Goal: Communication & Community: Answer question/provide support

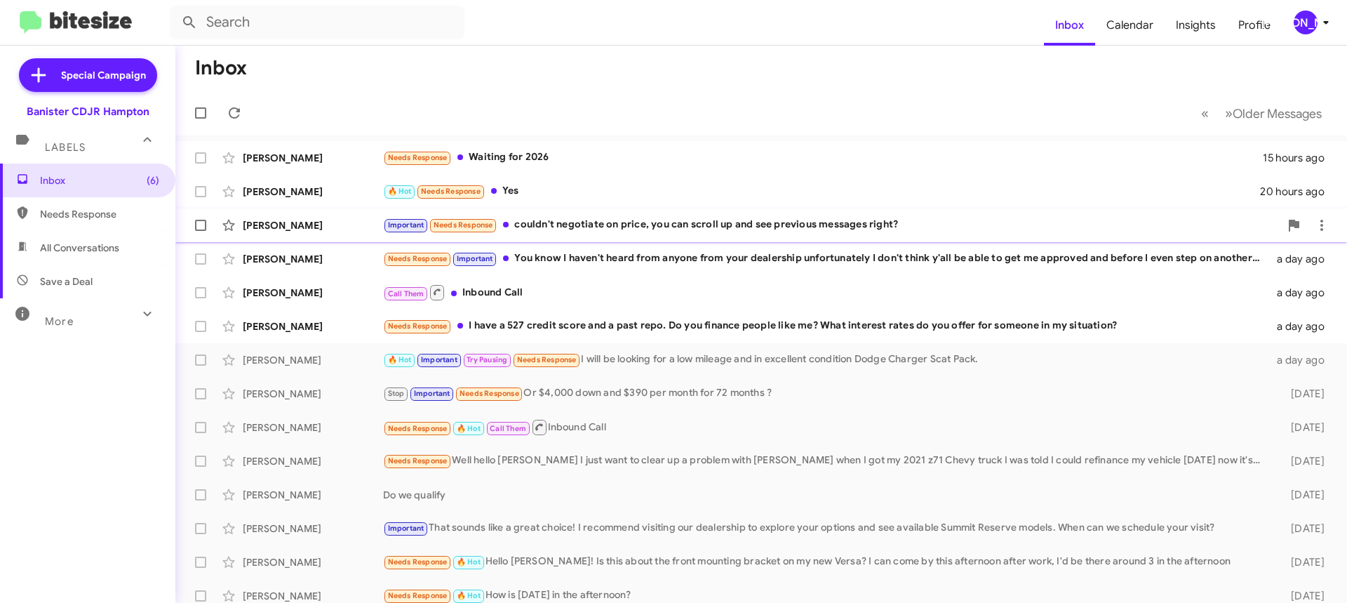
click at [619, 232] on div "Important Needs Response couldn't negotiate on price, you can scroll up and see…" at bounding box center [831, 225] width 897 height 16
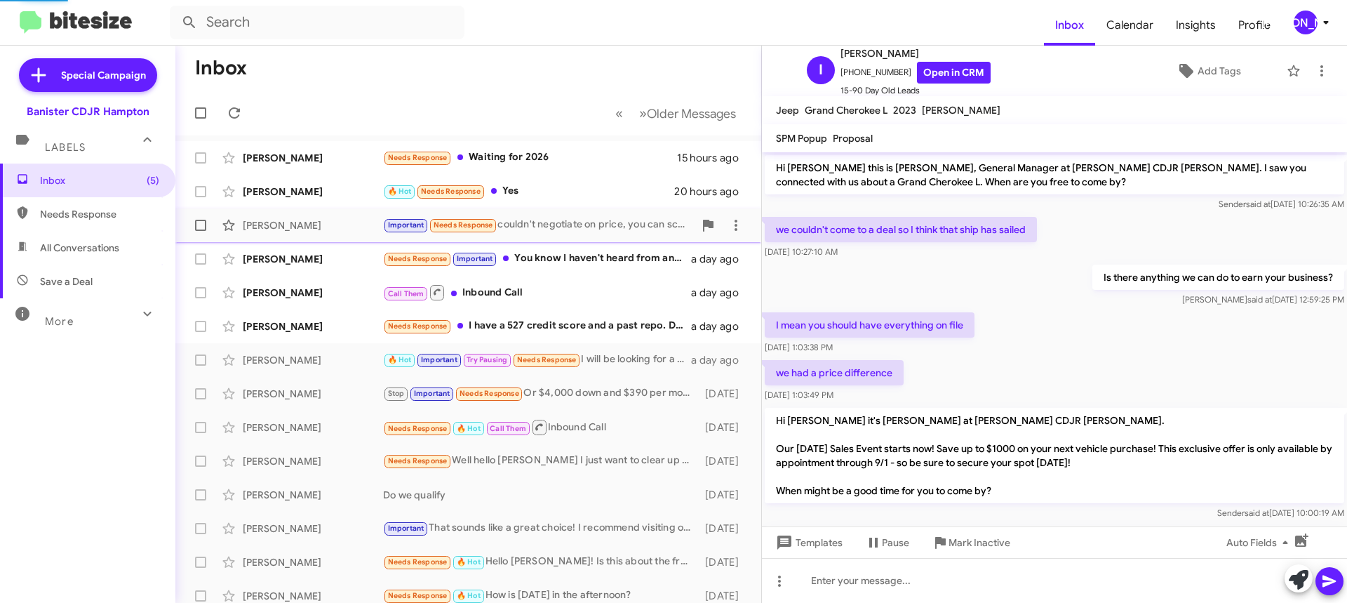
scroll to position [675, 0]
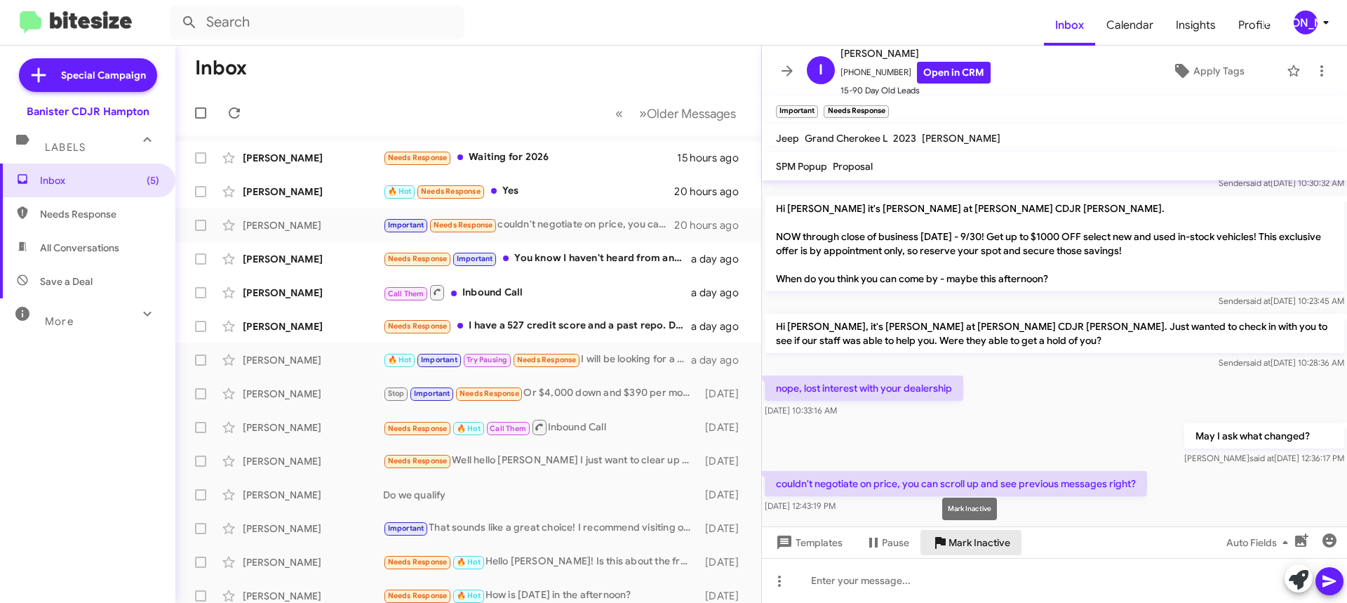
click at [946, 544] on icon at bounding box center [940, 542] width 17 height 17
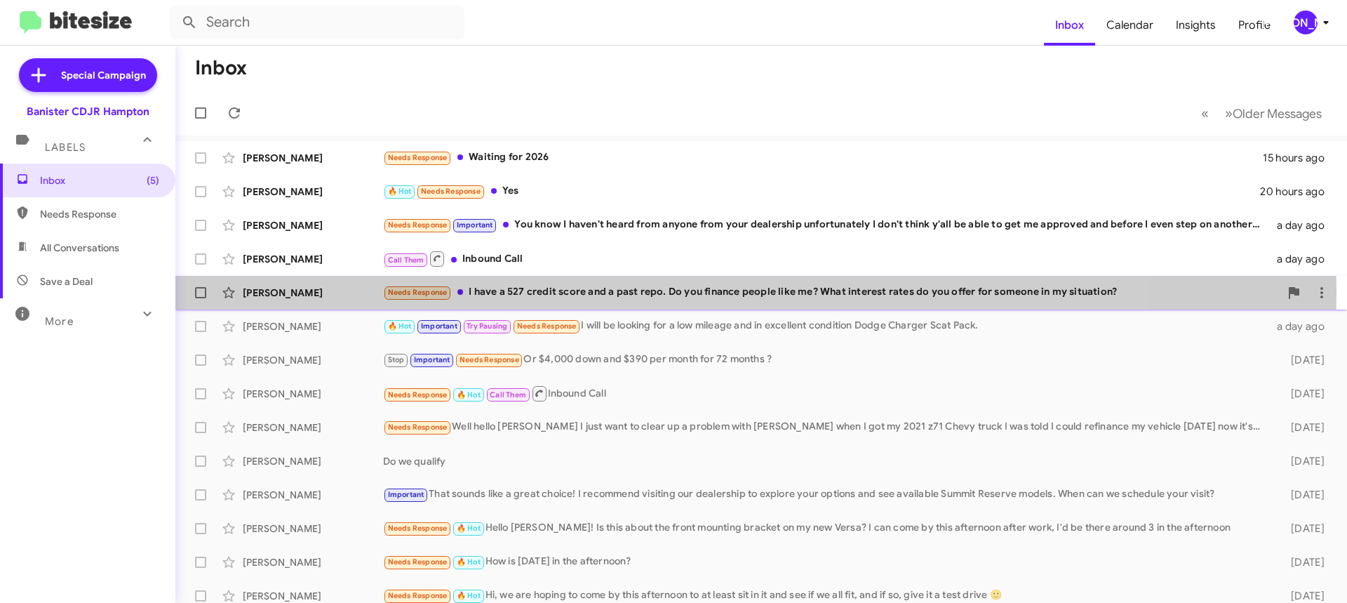
click at [618, 292] on div "Needs Response I have a 527 credit score and a past repo. Do you finance people…" at bounding box center [831, 292] width 897 height 16
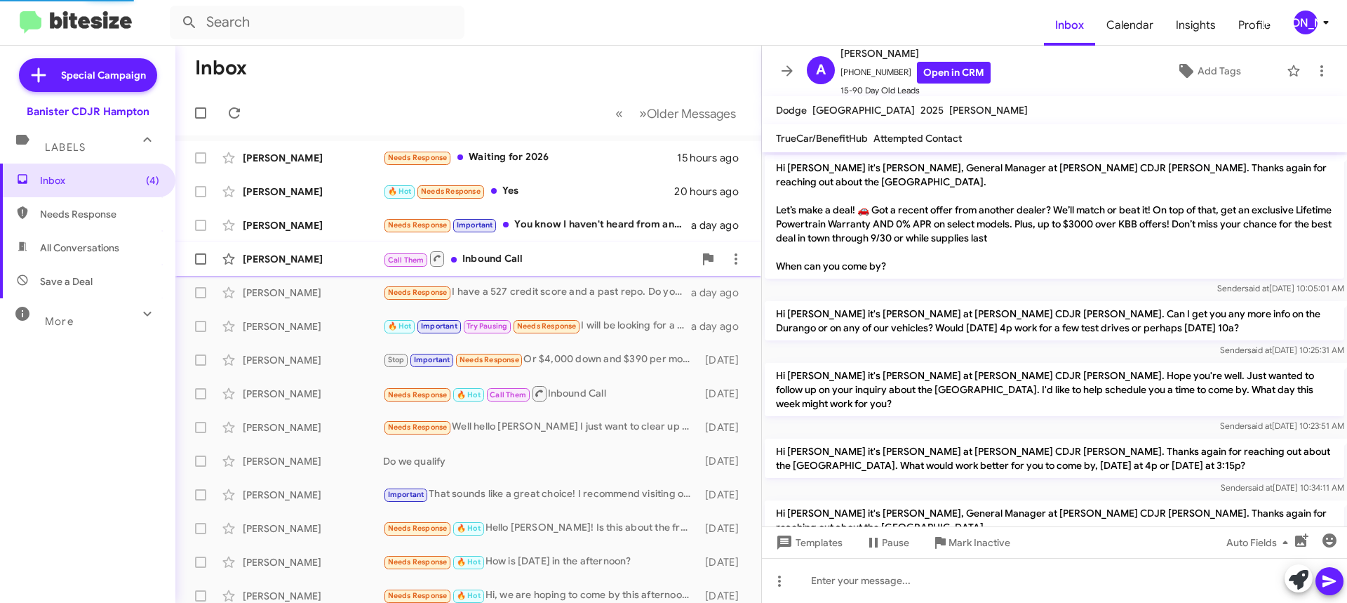
scroll to position [237, 0]
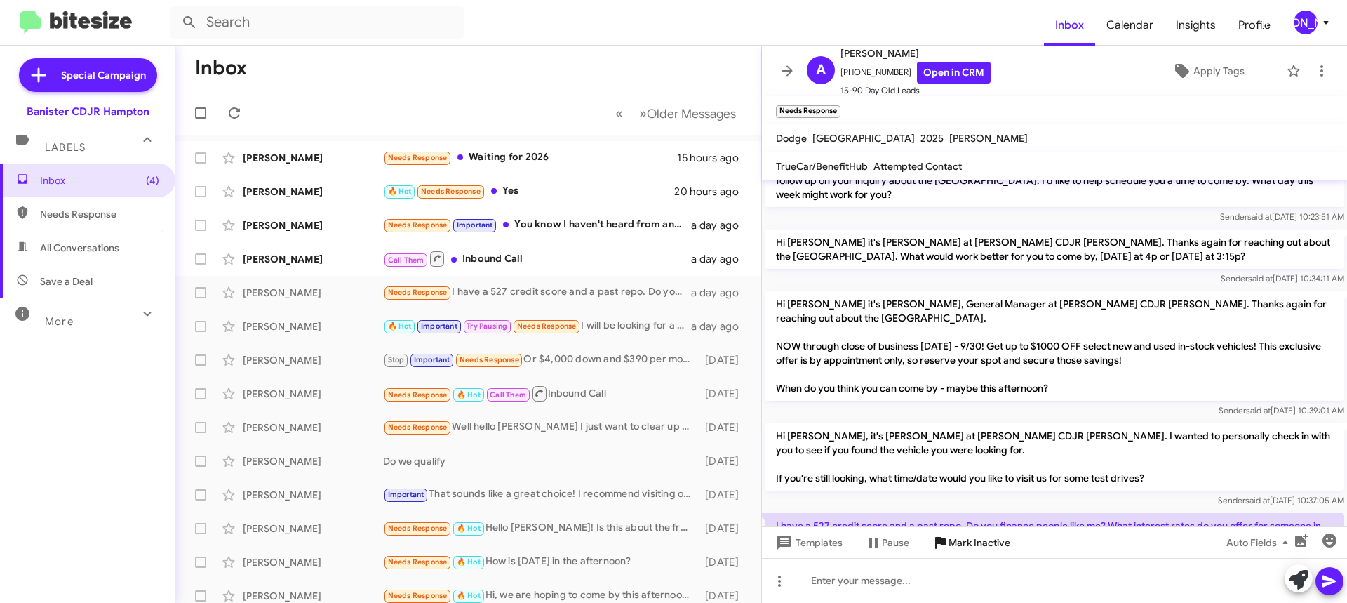
click at [950, 553] on span "Mark Inactive" at bounding box center [979, 542] width 62 height 25
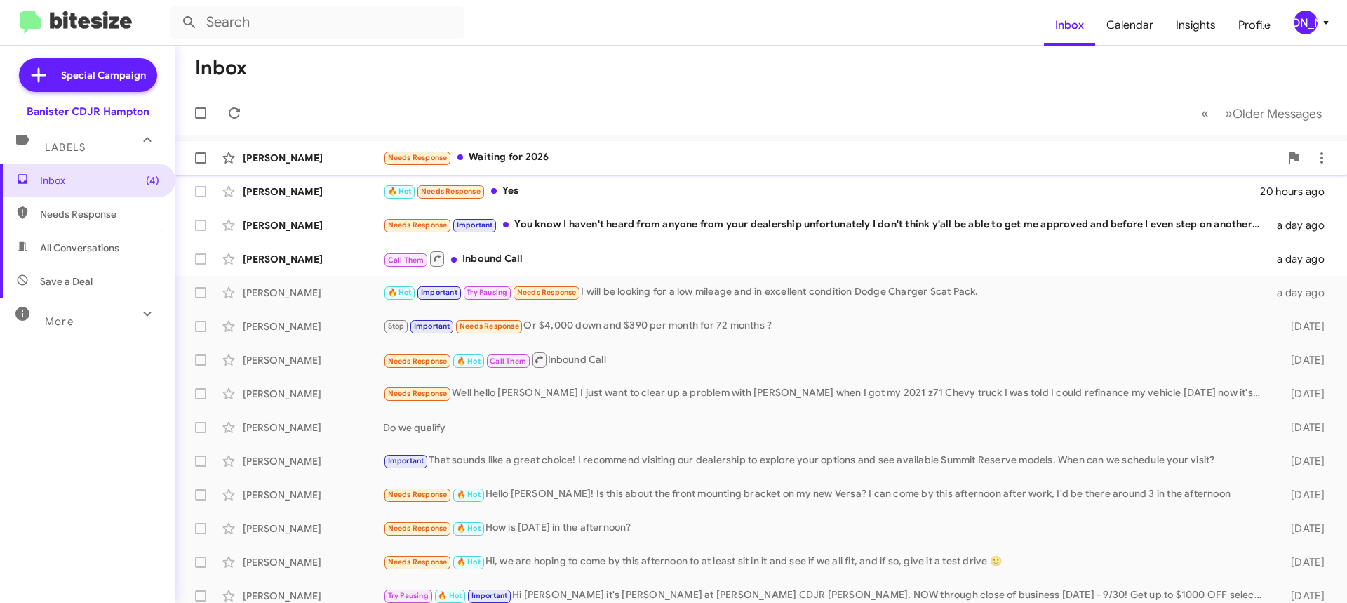
click at [518, 159] on div "Needs Response Waiting for 2026" at bounding box center [831, 157] width 897 height 16
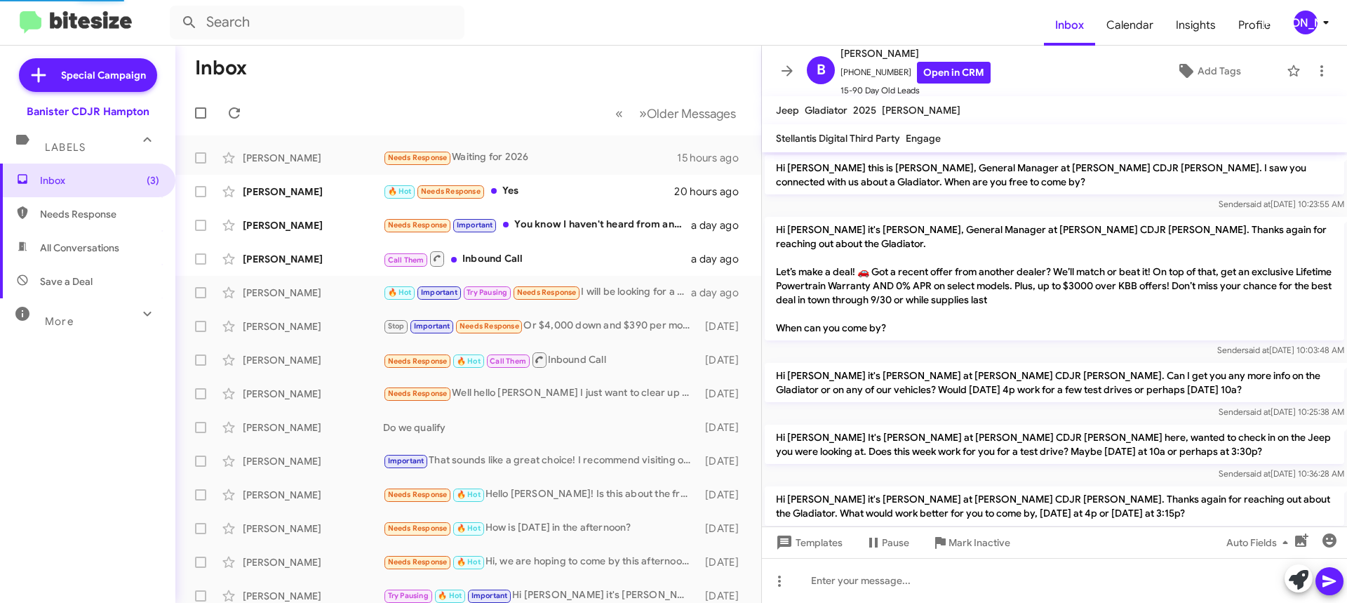
scroll to position [288, 0]
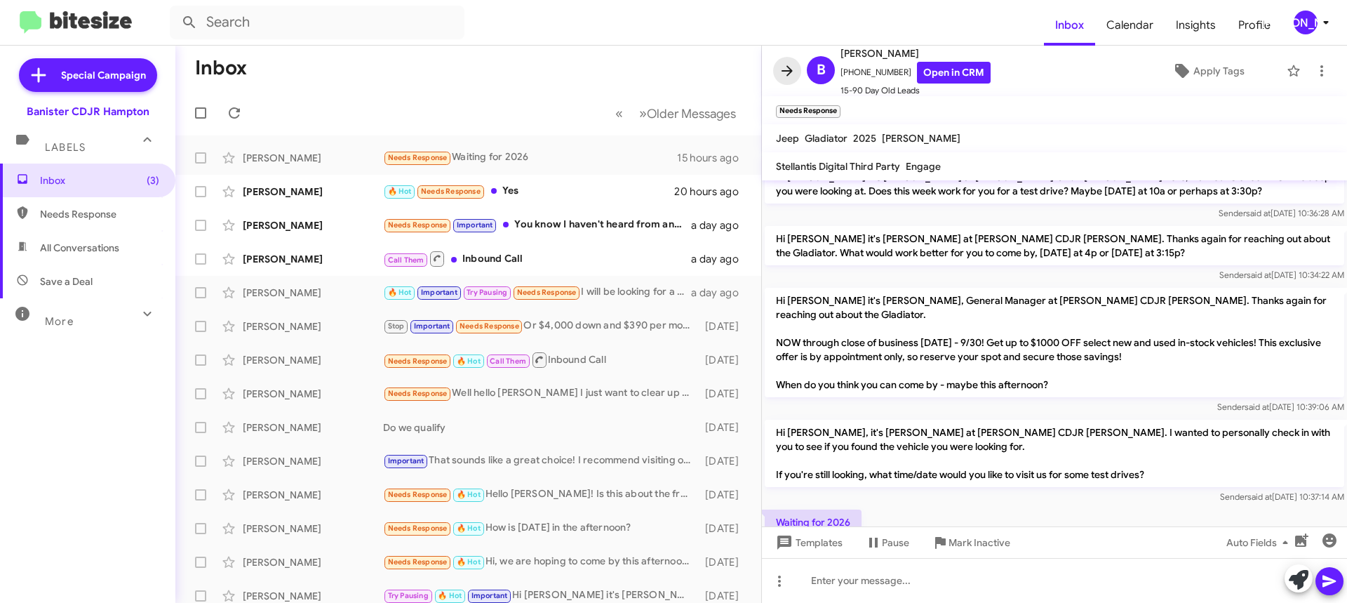
click at [787, 70] on icon at bounding box center [786, 70] width 11 height 11
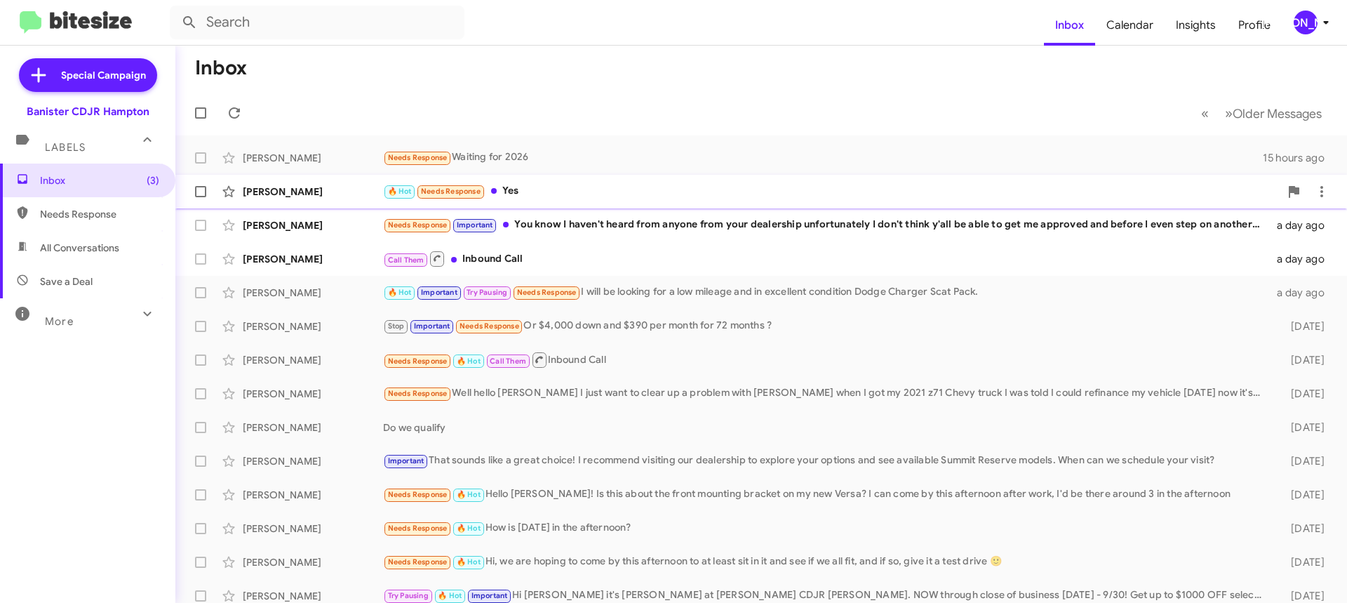
click at [617, 194] on div "🔥 Hot Needs Response Yes" at bounding box center [831, 191] width 897 height 16
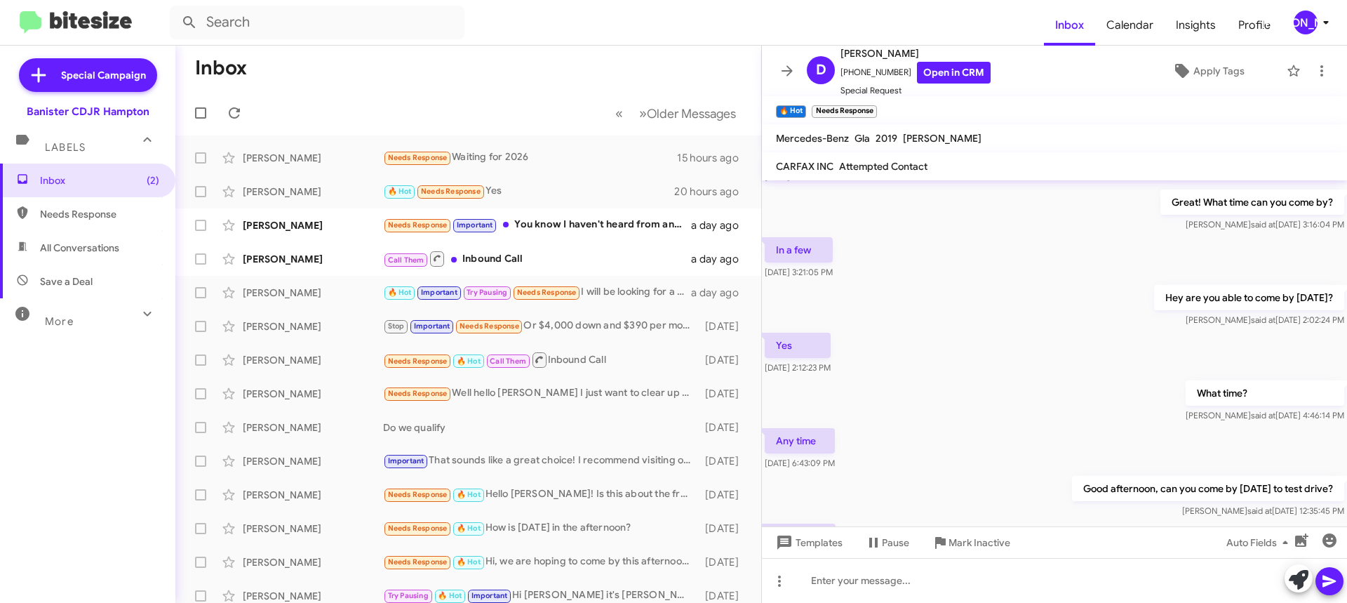
scroll to position [586, 0]
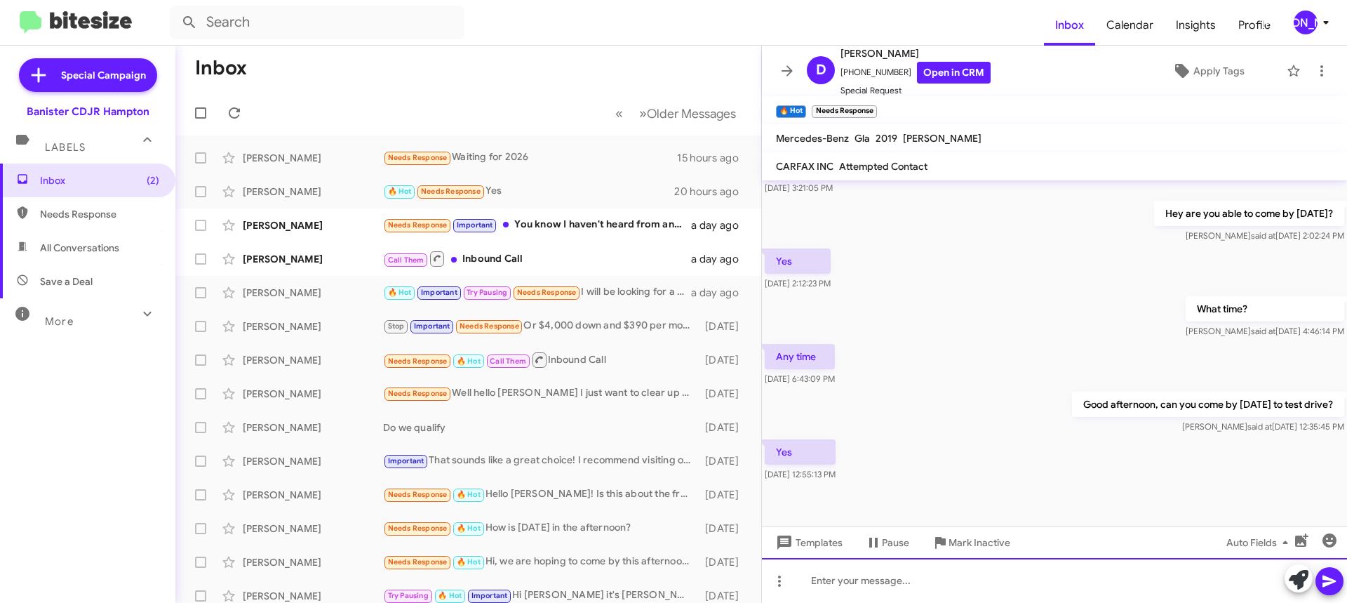
click at [872, 579] on div at bounding box center [1054, 580] width 585 height 45
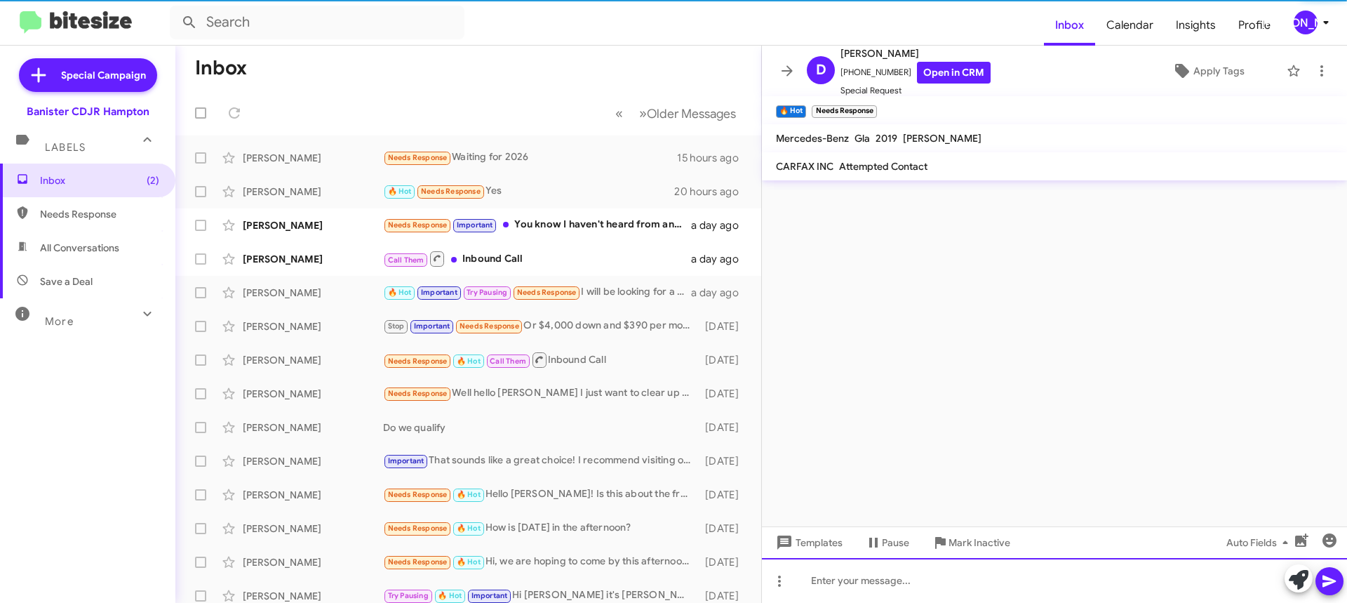
scroll to position [0, 0]
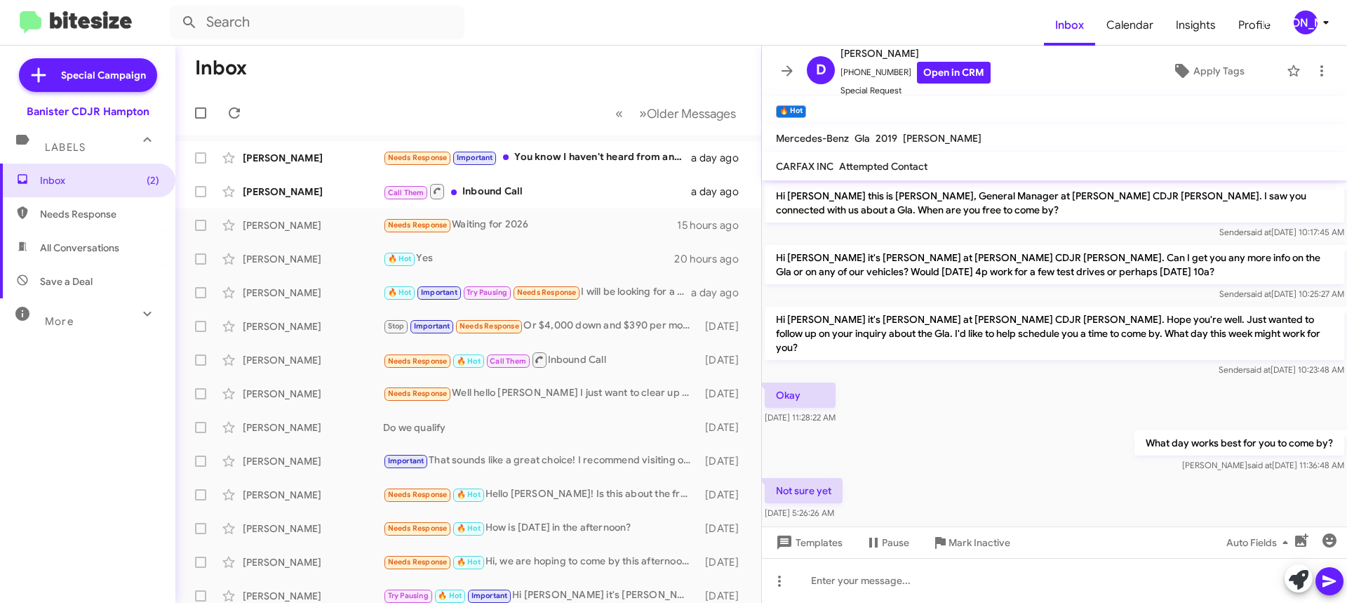
click at [787, 77] on icon at bounding box center [787, 70] width 17 height 17
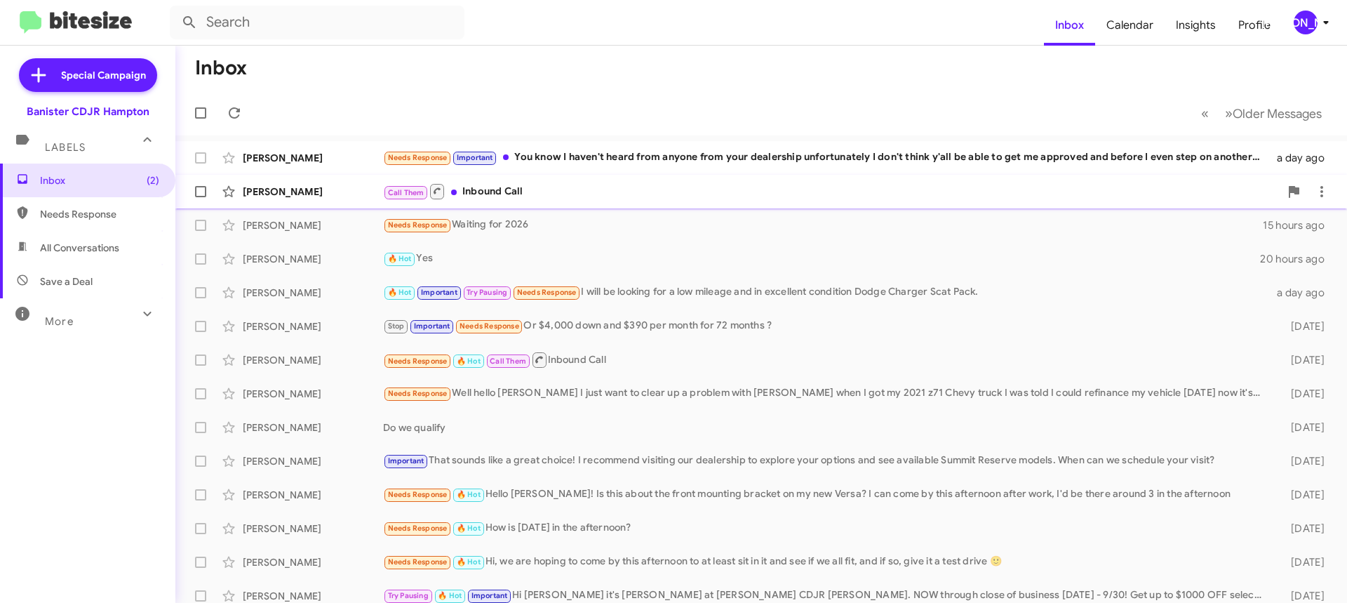
click at [519, 199] on div "Call Them Inbound Call" at bounding box center [831, 191] width 897 height 18
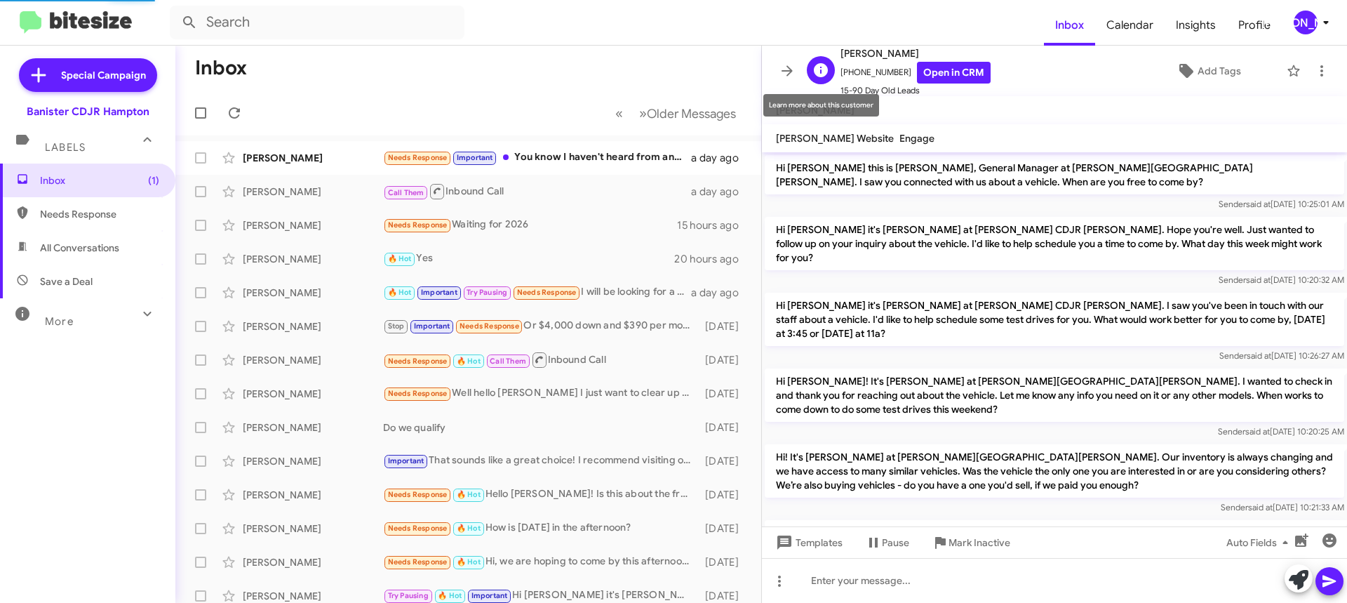
scroll to position [892, 0]
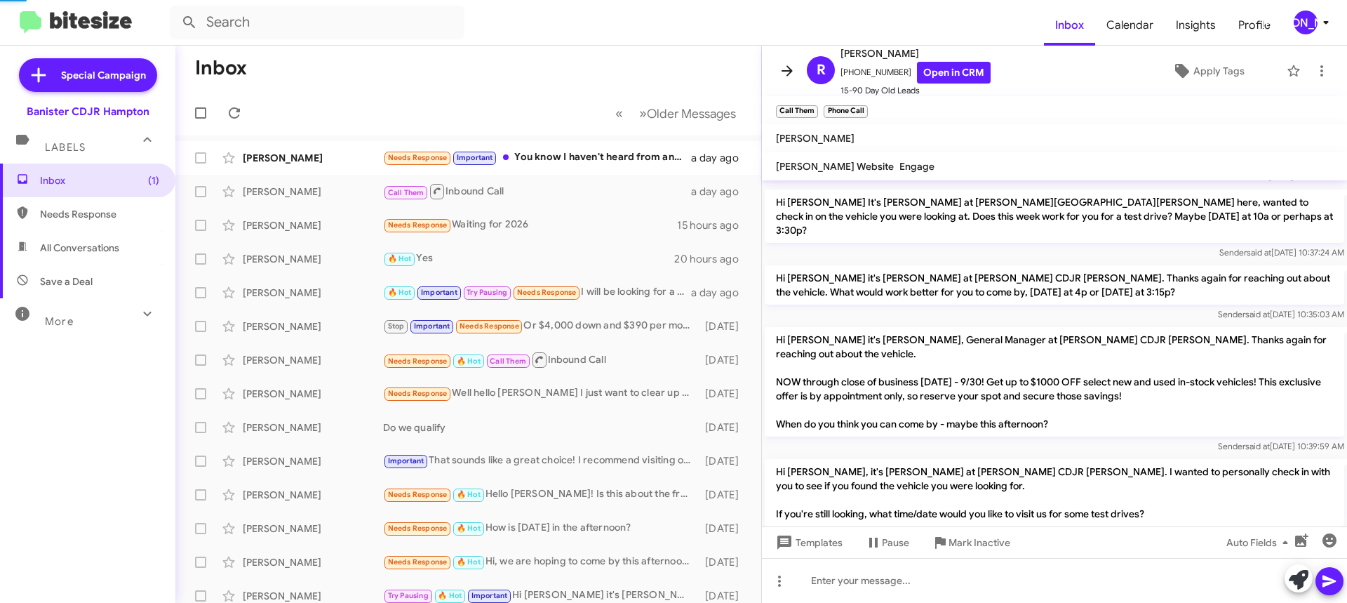
click at [786, 63] on icon at bounding box center [787, 70] width 17 height 17
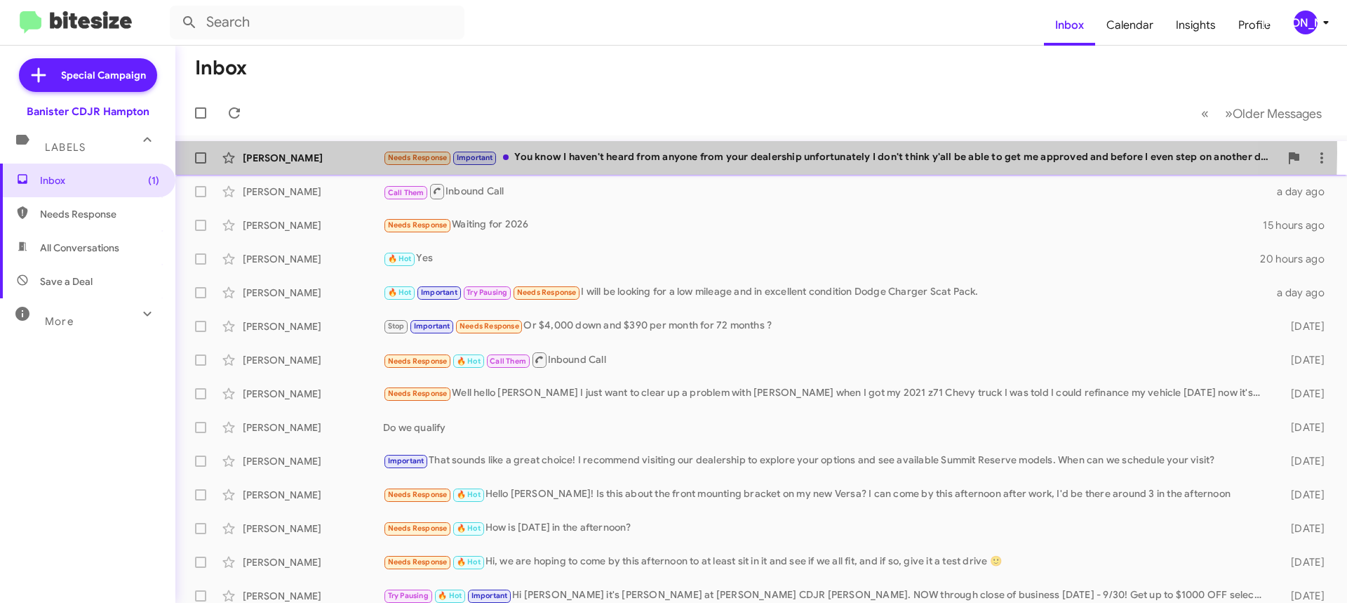
click at [673, 152] on div "Needs Response Important You know I haven't heard from anyone from your dealers…" at bounding box center [831, 157] width 897 height 16
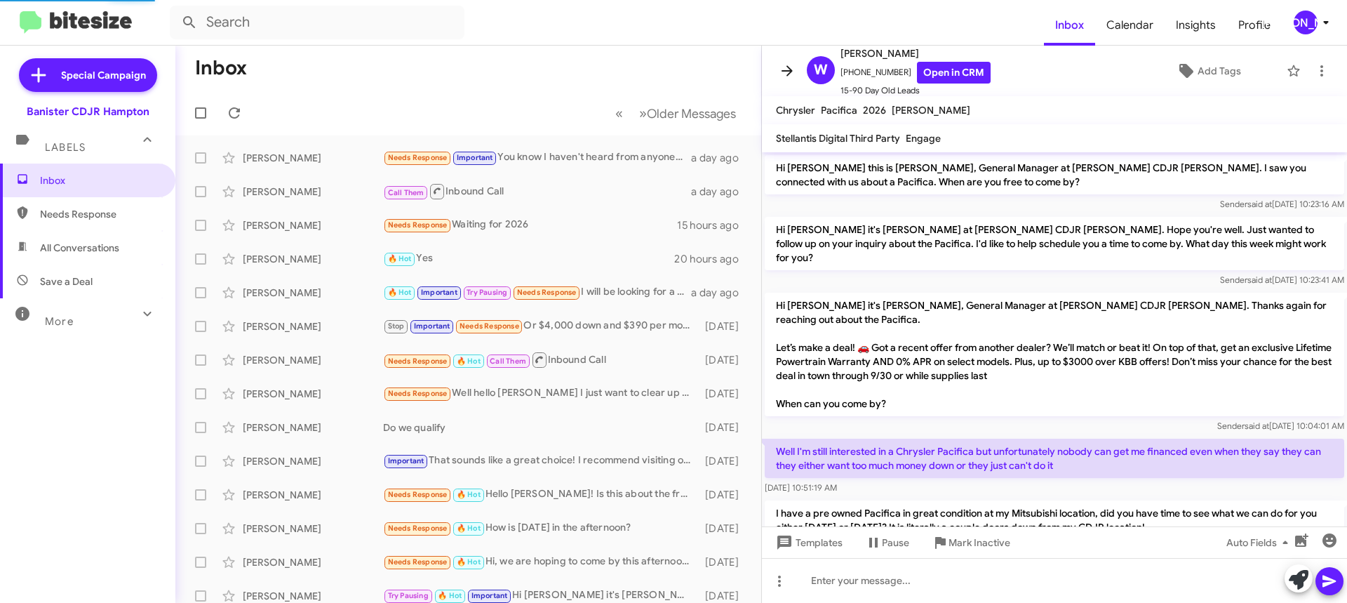
scroll to position [493, 0]
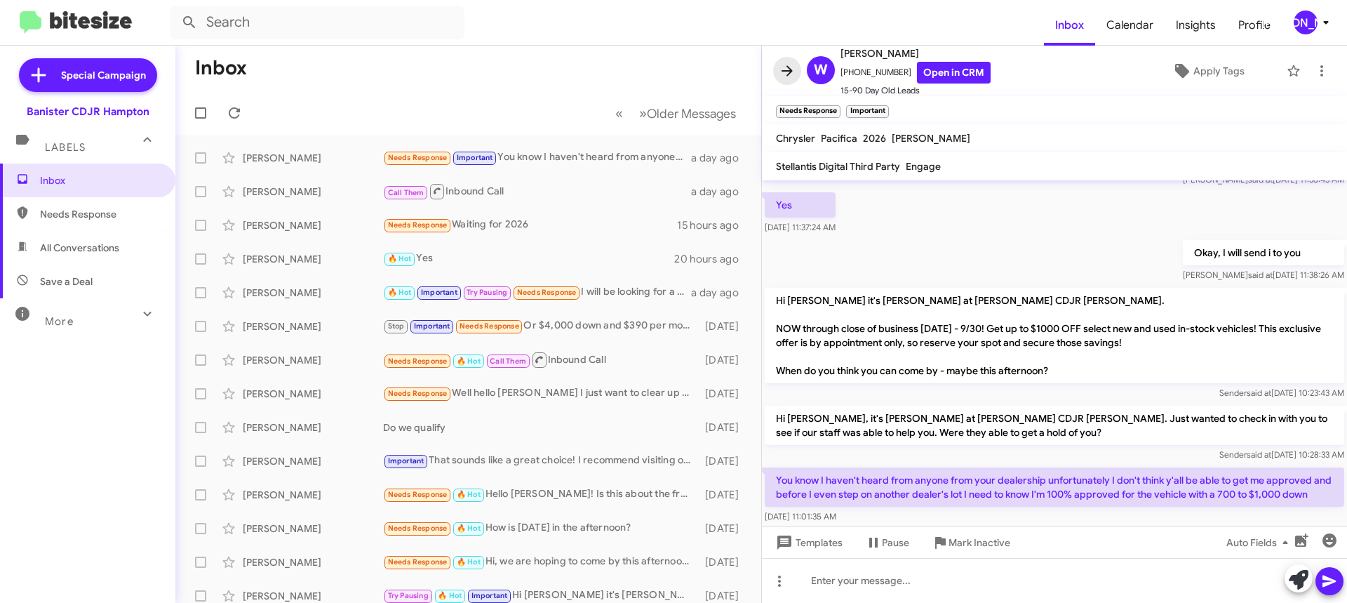
click at [774, 67] on span at bounding box center [787, 70] width 28 height 17
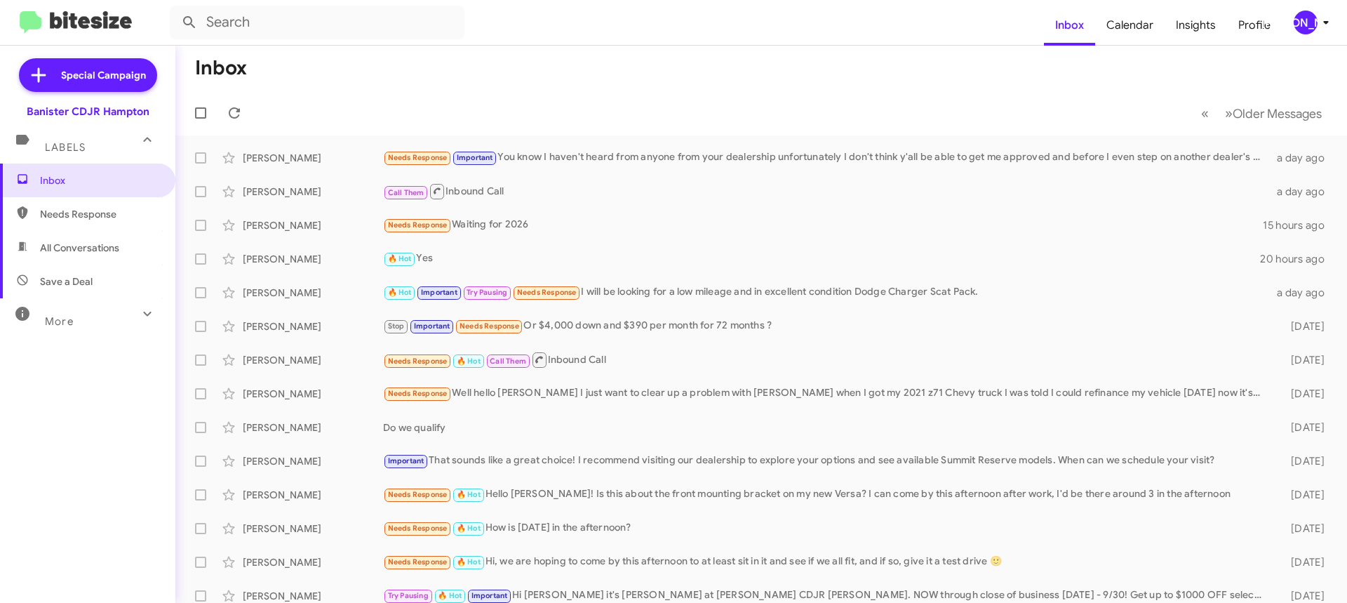
click at [1324, 22] on icon at bounding box center [1325, 23] width 5 height 4
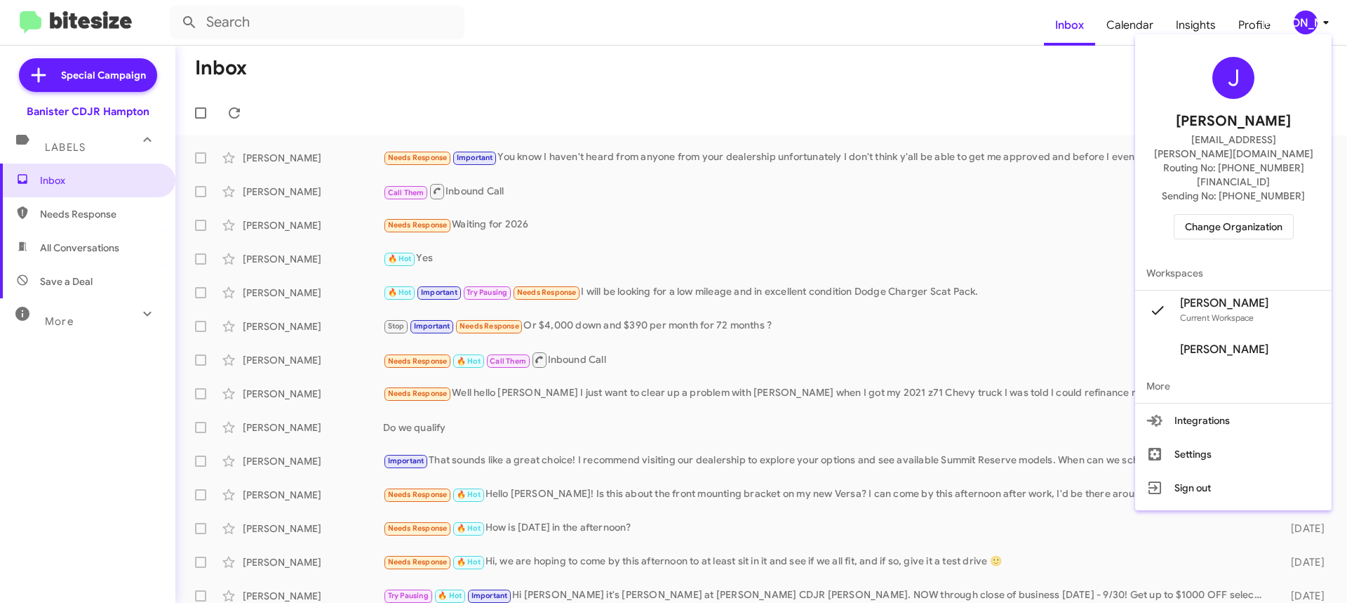
click at [1233, 215] on span "Change Organization" at bounding box center [1234, 227] width 98 height 24
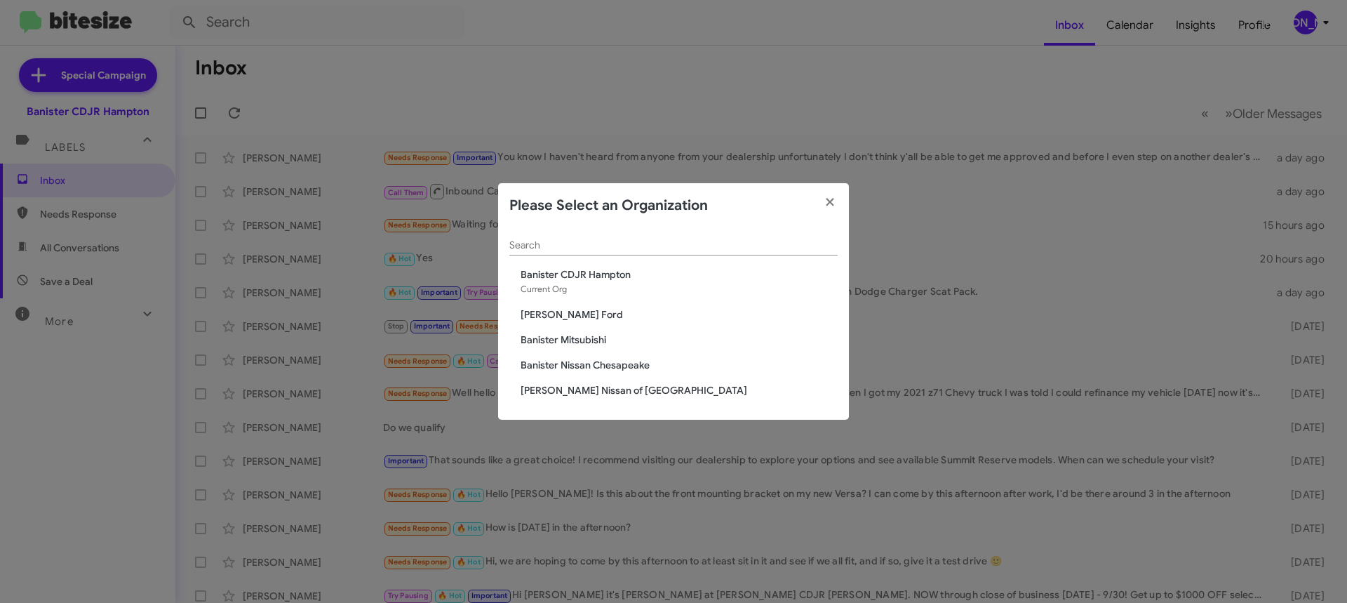
click at [586, 337] on span "Banister Mitsubishi" at bounding box center [679, 340] width 317 height 14
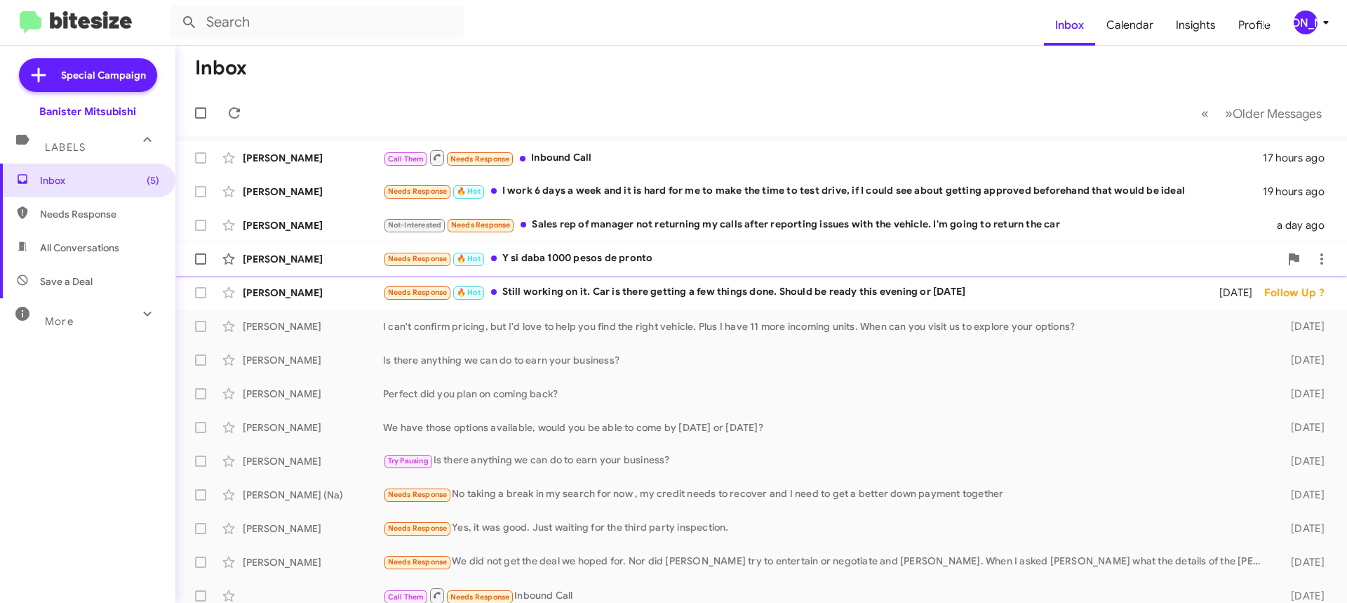
click at [658, 260] on div "Needs Response 🔥 Hot Y si daba 1000 pesos de pronto" at bounding box center [831, 258] width 897 height 16
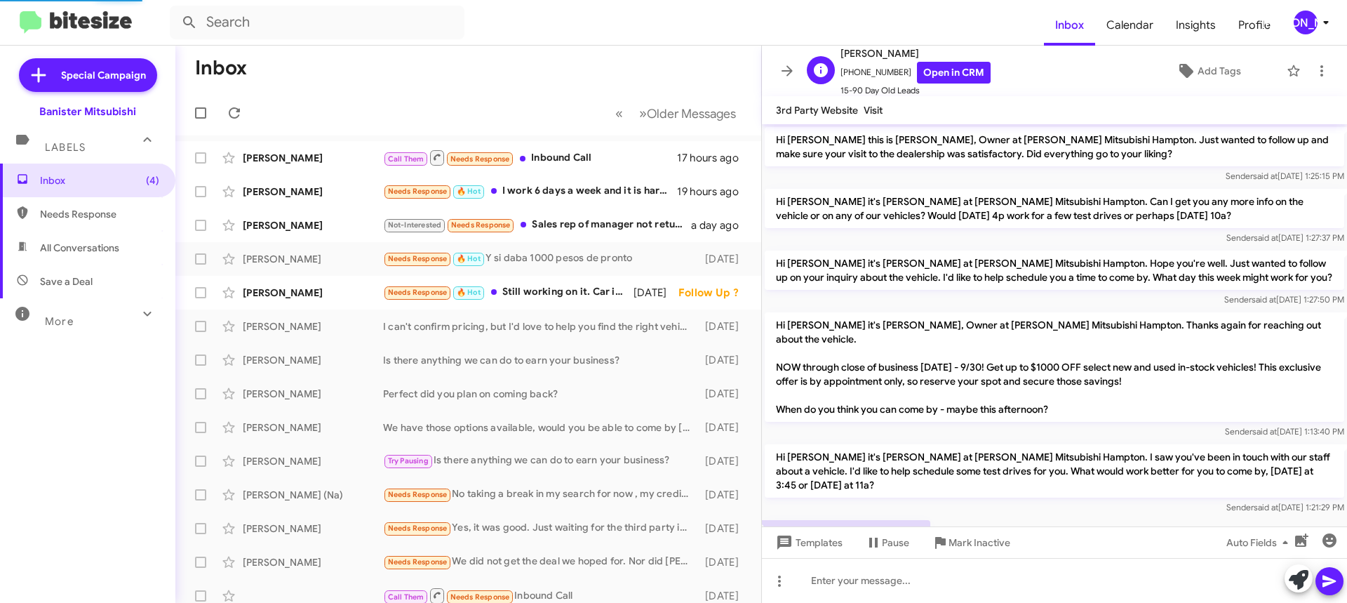
scroll to position [46, 0]
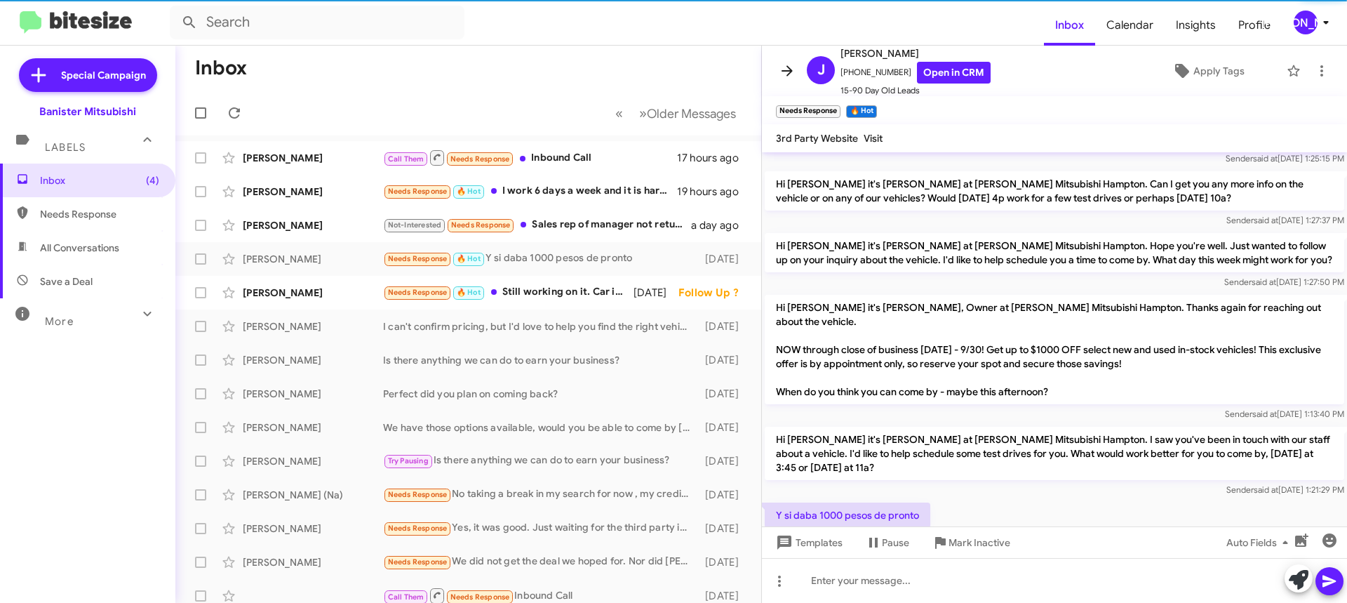
click at [787, 69] on icon at bounding box center [787, 70] width 17 height 17
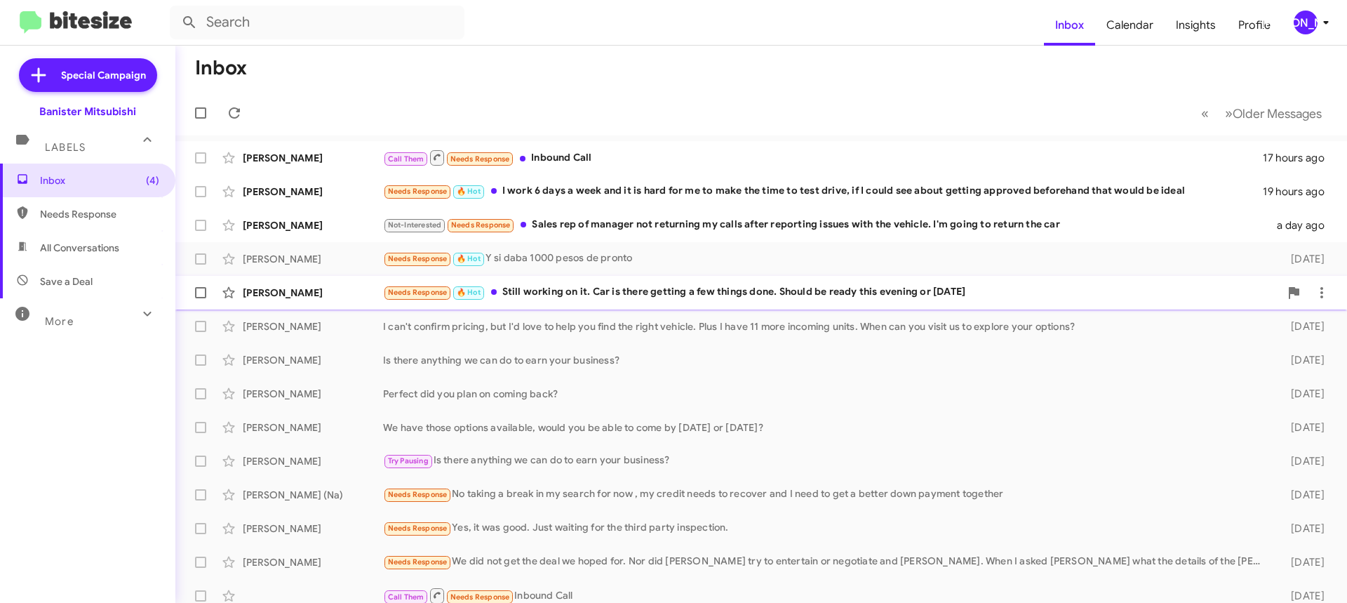
click at [641, 295] on div "Needs Response 🔥 Hot Still working on it. Car is there getting a few things don…" at bounding box center [831, 292] width 897 height 16
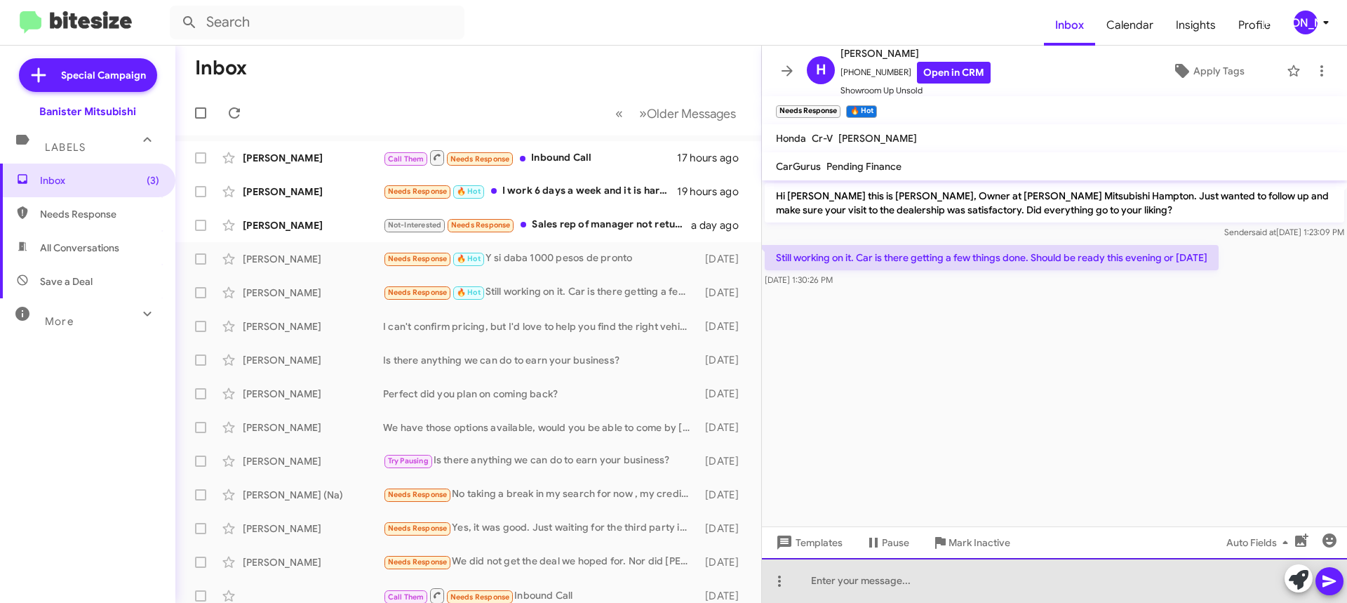
click at [883, 579] on div at bounding box center [1054, 580] width 585 height 45
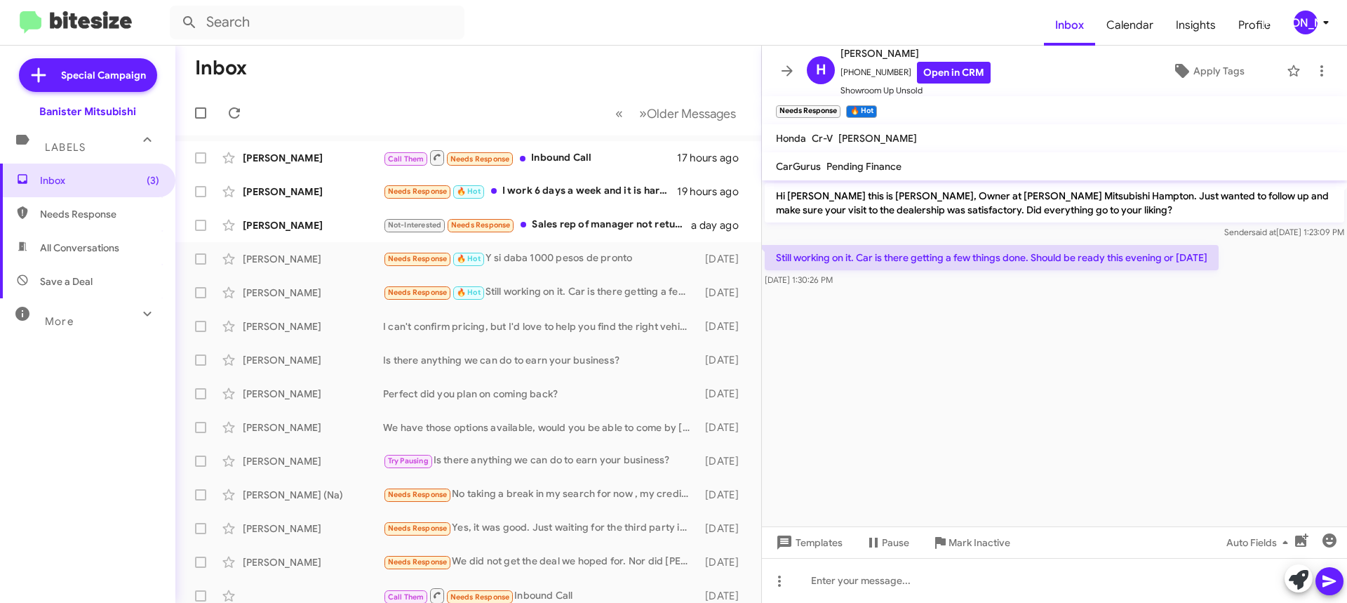
click at [772, 72] on mat-toolbar "H Heather Blake +18042185388 Open in CRM Showroom Up Unsold Apply Tags" at bounding box center [1054, 71] width 585 height 51
click at [781, 69] on icon at bounding box center [787, 70] width 17 height 17
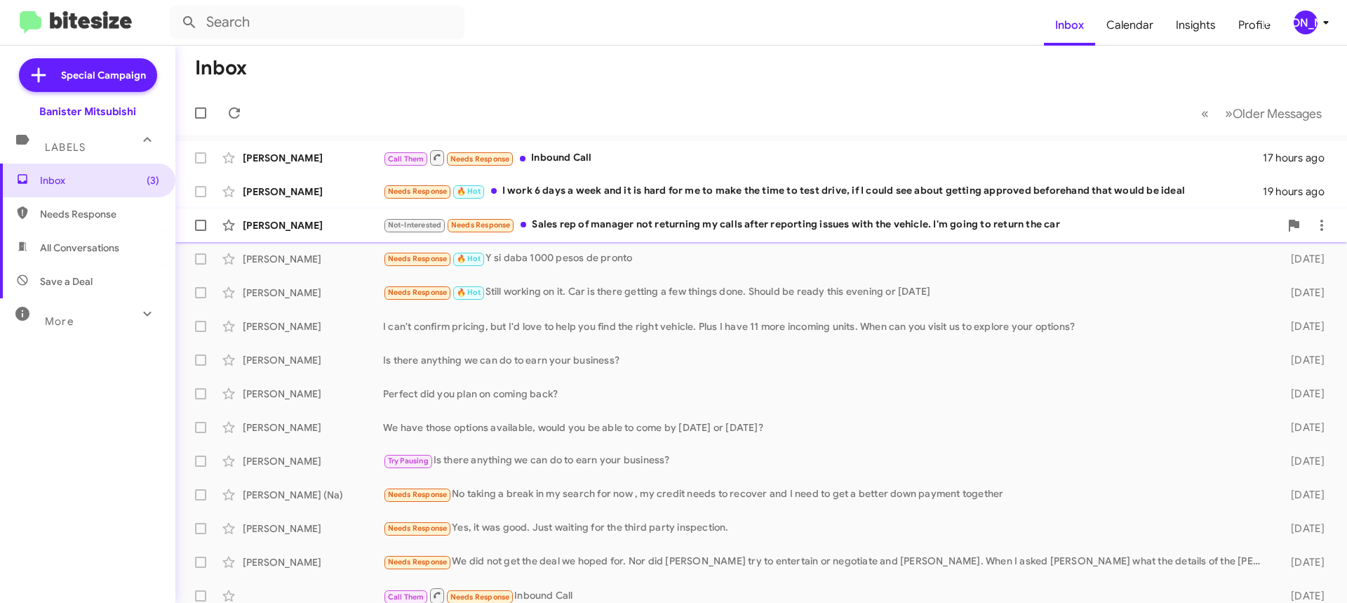
click at [687, 232] on div "Not-Interested Needs Response Sales rep of manager not returning my calls after…" at bounding box center [831, 225] width 897 height 16
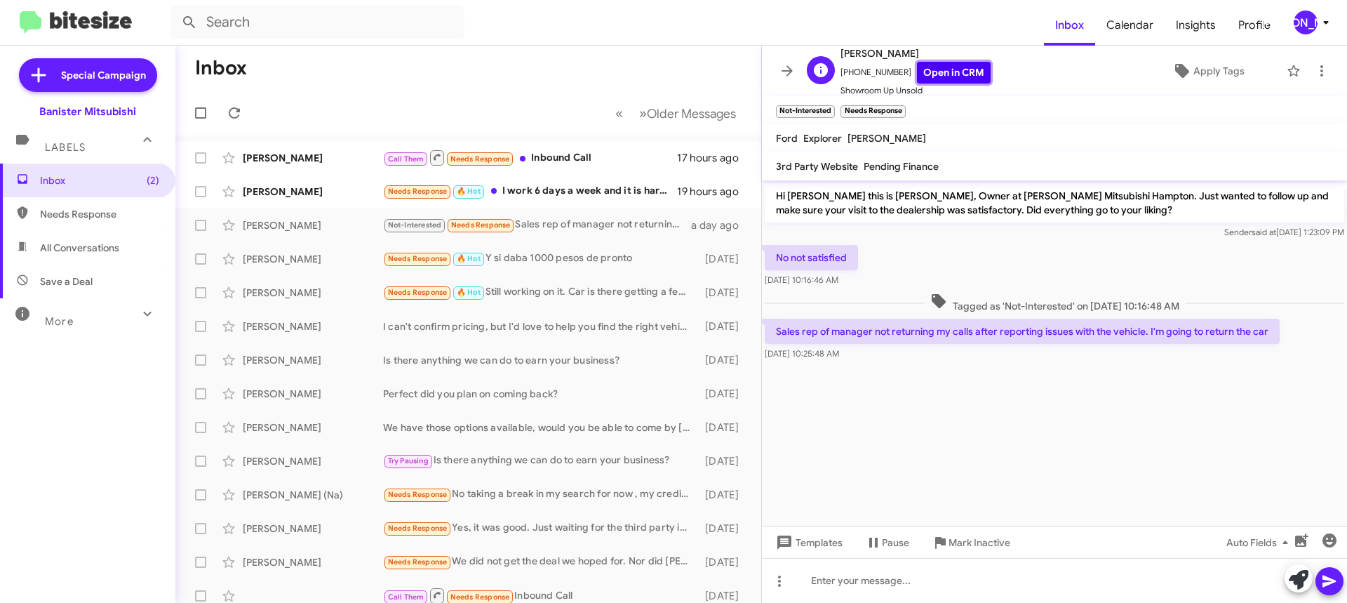
click at [917, 65] on link "Open in CRM" at bounding box center [954, 73] width 74 height 22
click at [784, 69] on icon at bounding box center [787, 70] width 17 height 17
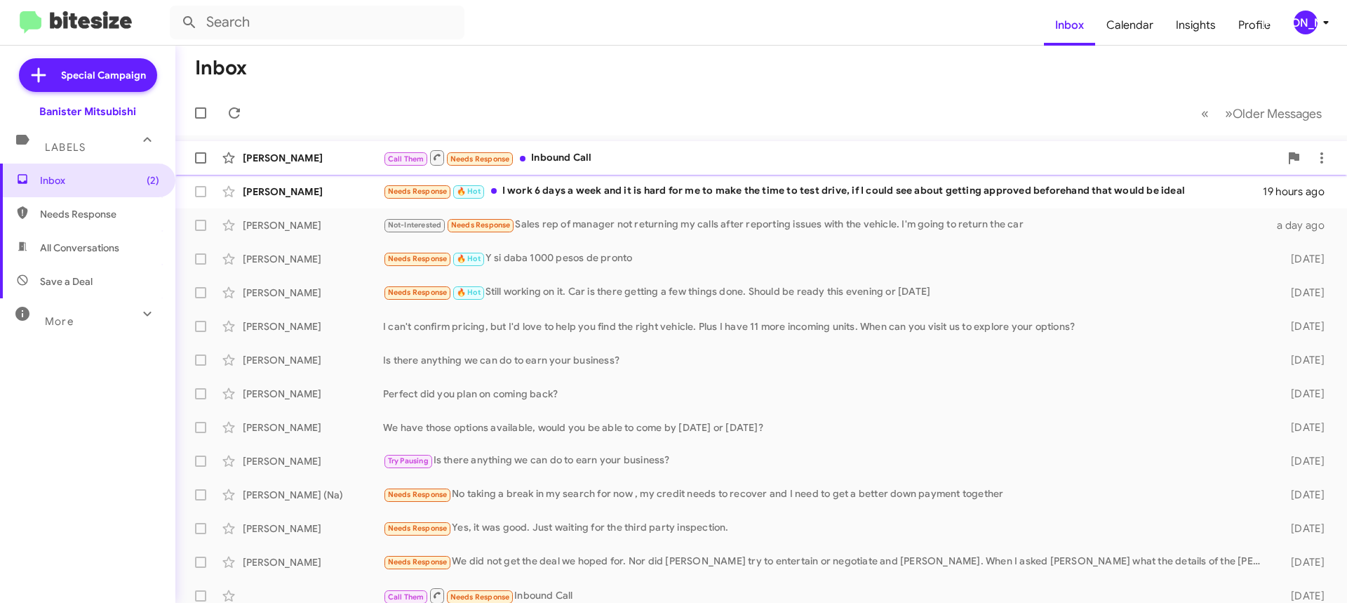
click at [627, 167] on div "Robert Sutton Call Them Needs Response Inbound Call 17 hours ago" at bounding box center [761, 158] width 1149 height 28
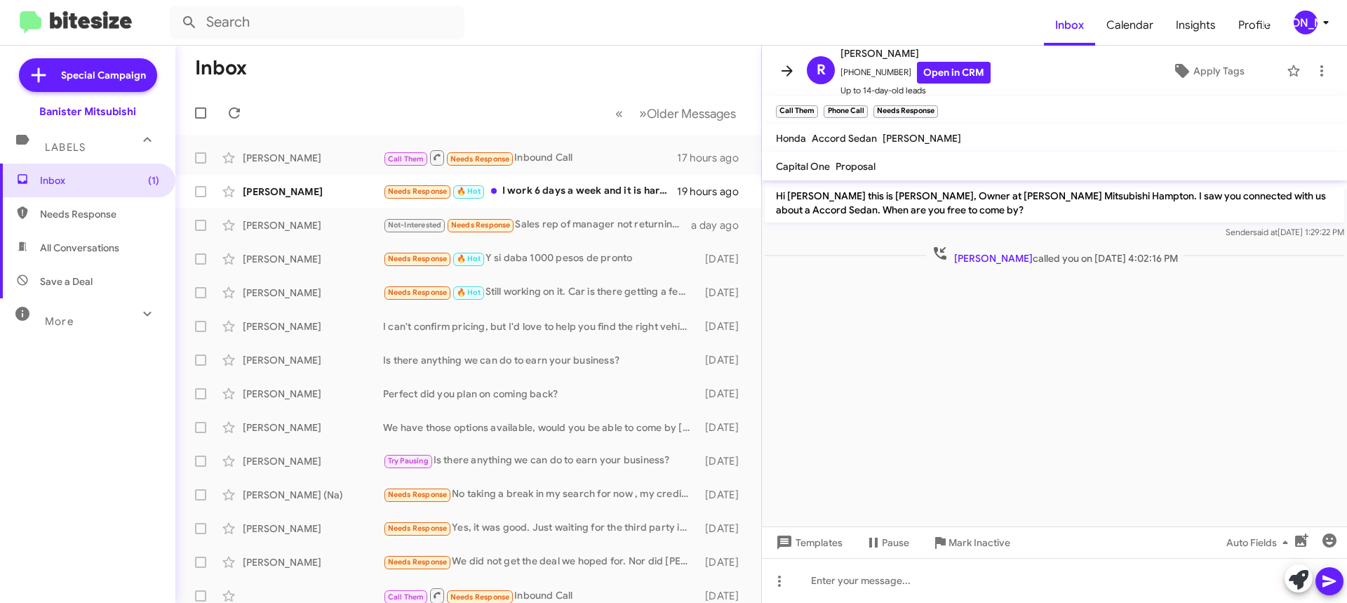
click at [791, 76] on icon at bounding box center [787, 70] width 17 height 17
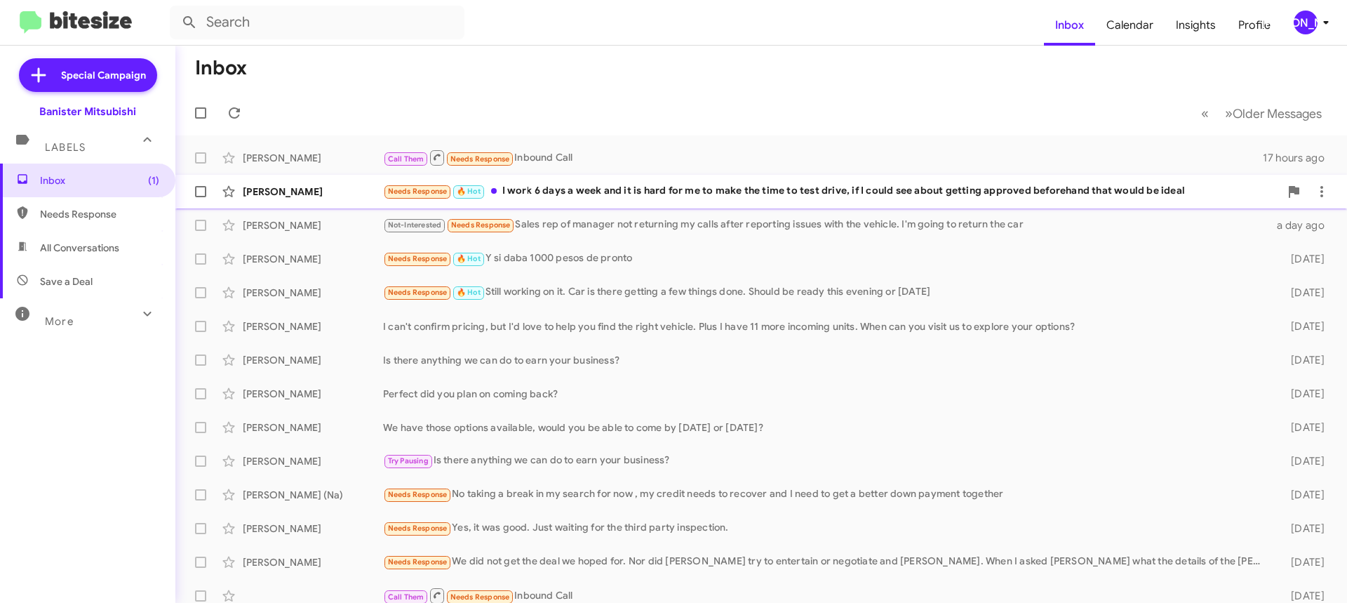
click at [630, 185] on div "Needs Response 🔥 Hot I work 6 days a week and it is hard for me to make the tim…" at bounding box center [831, 191] width 897 height 16
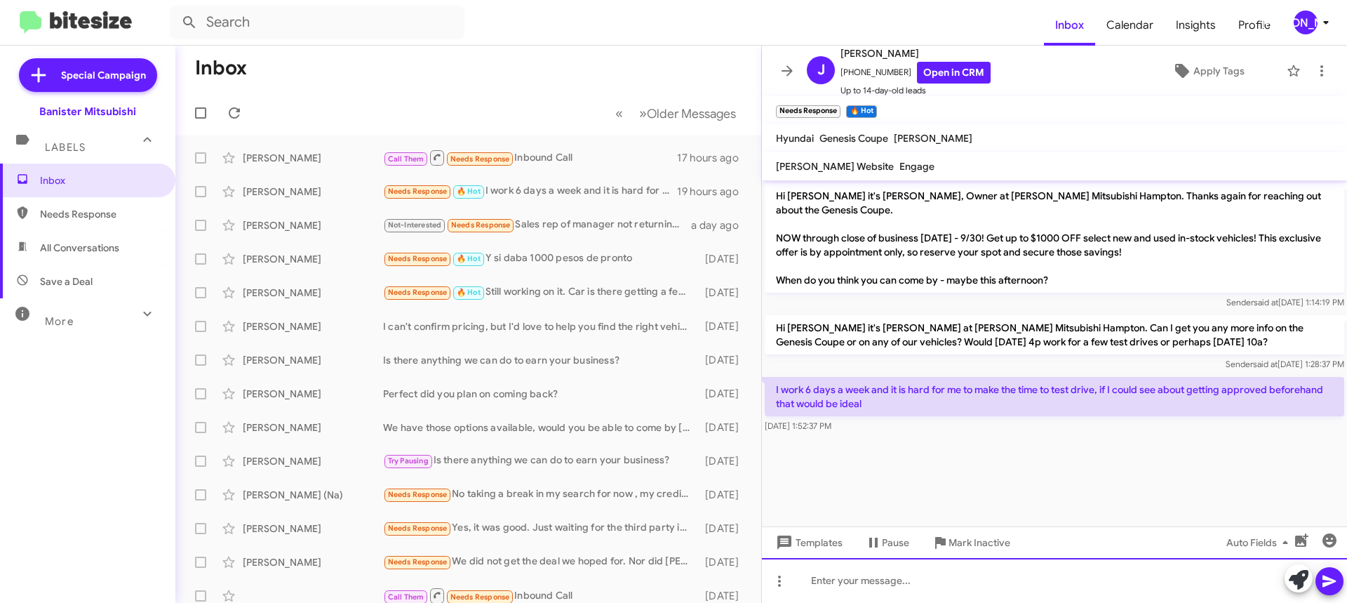
click at [966, 587] on div at bounding box center [1054, 580] width 585 height 45
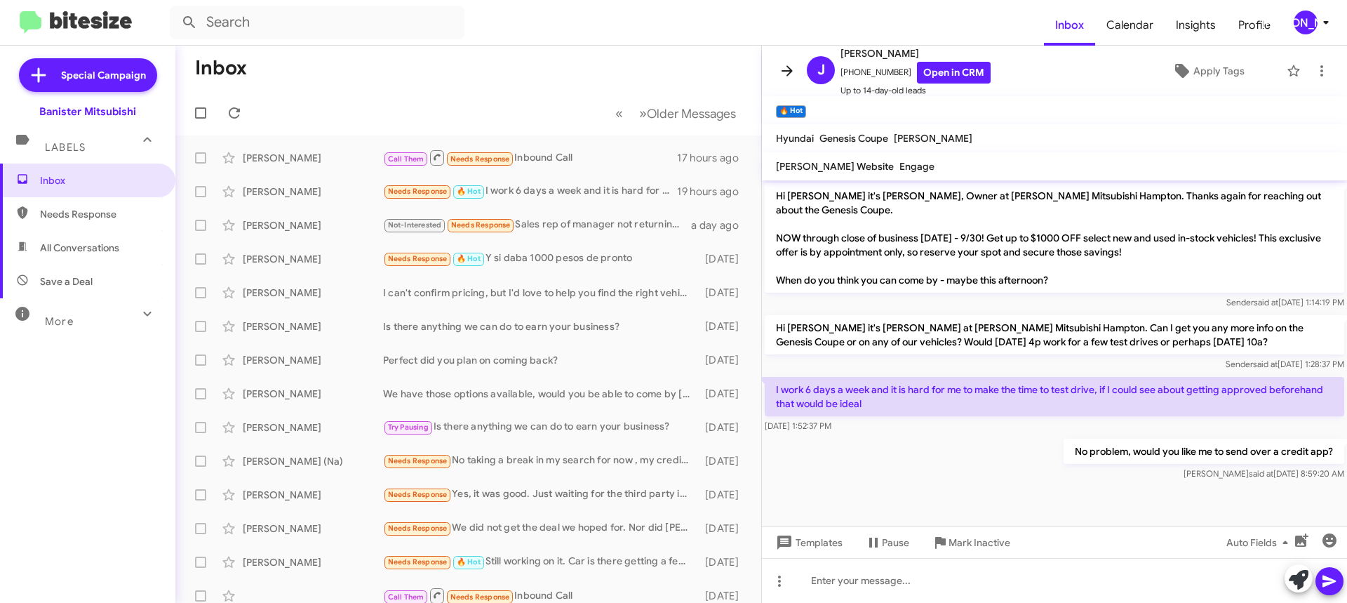
click at [786, 81] on button at bounding box center [787, 71] width 28 height 28
